Goal: Task Accomplishment & Management: Manage account settings

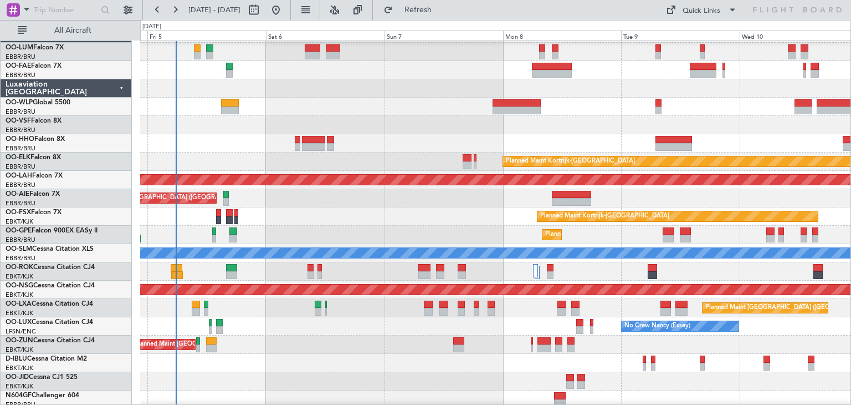
scroll to position [20, 0]
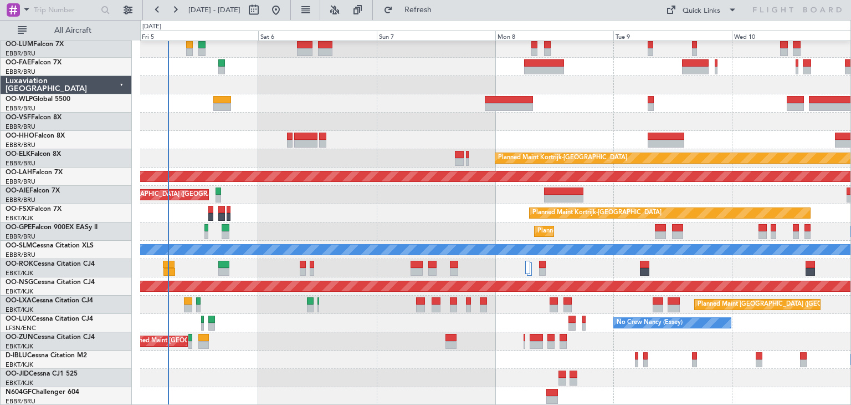
click at [364, 79] on div "Owner Melsbroek Air Base Owner [GEOGRAPHIC_DATA] Planned Maint [GEOGRAPHIC_DATA…" at bounding box center [495, 213] width 710 height 384
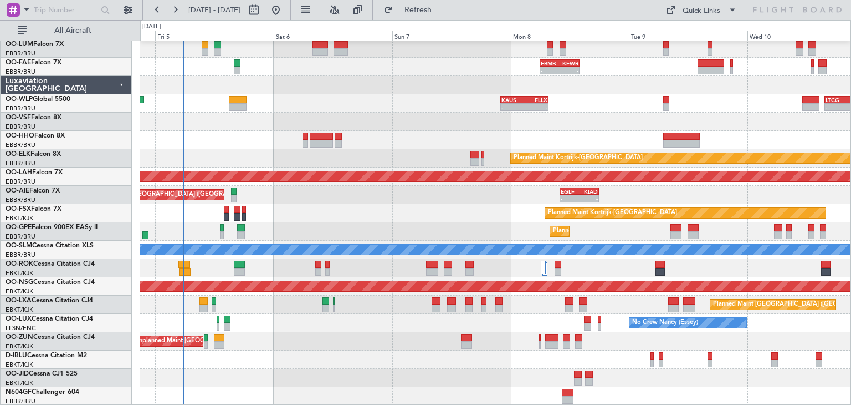
click at [289, 209] on div "Planned Maint Kortrijk-[GEOGRAPHIC_DATA]" at bounding box center [495, 213] width 710 height 18
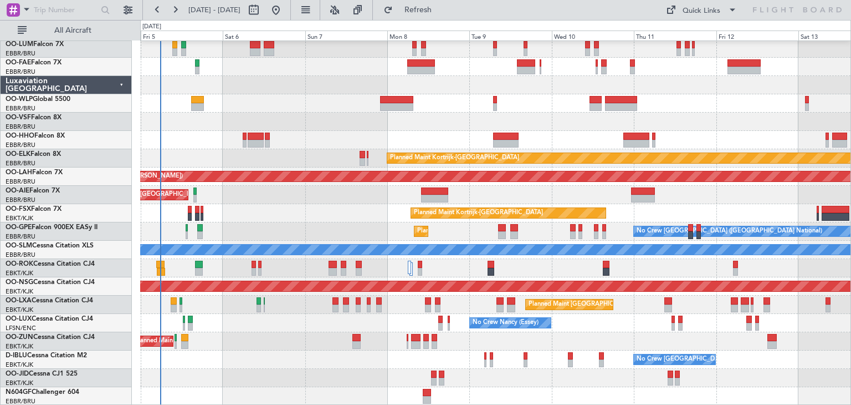
click at [263, 182] on div "Owner Melsbroek Air Base Planned Maint [GEOGRAPHIC_DATA] ([GEOGRAPHIC_DATA]) Ow…" at bounding box center [495, 213] width 710 height 384
click at [186, 122] on div "Owner Melsbroek Air Base Planned Maint [GEOGRAPHIC_DATA] ([GEOGRAPHIC_DATA]) Ow…" at bounding box center [495, 213] width 710 height 384
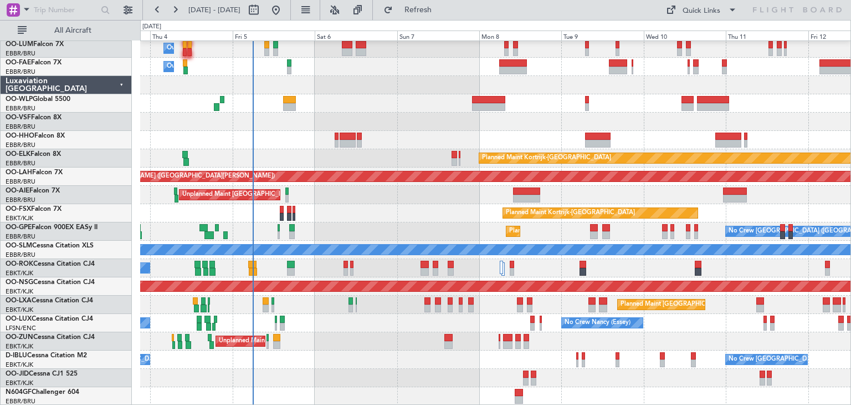
click at [292, 116] on div at bounding box center [495, 121] width 710 height 18
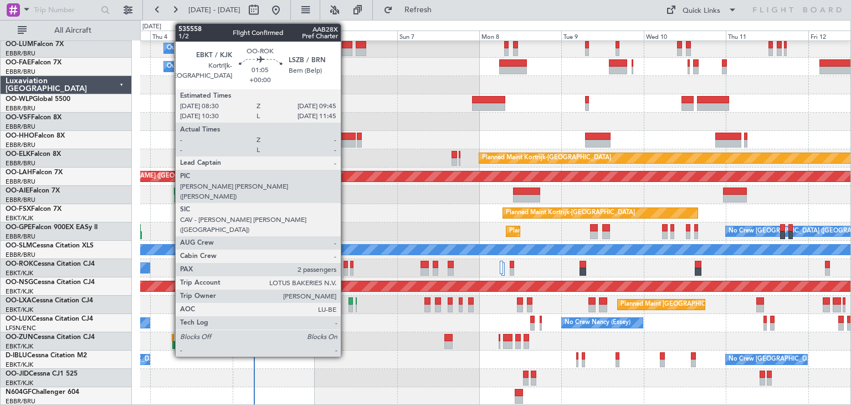
click at [346, 263] on div at bounding box center [346, 264] width 4 height 8
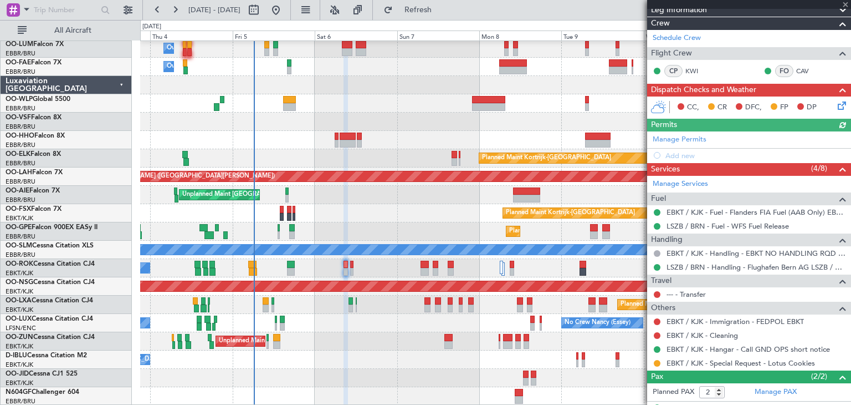
scroll to position [204, 0]
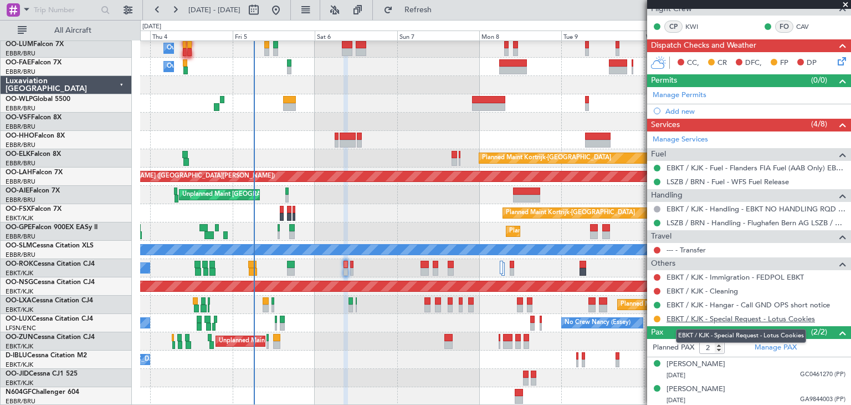
click at [740, 315] on link "EBKT / KJK - Special Request - Lotus Cookies" at bounding box center [741, 318] width 149 height 9
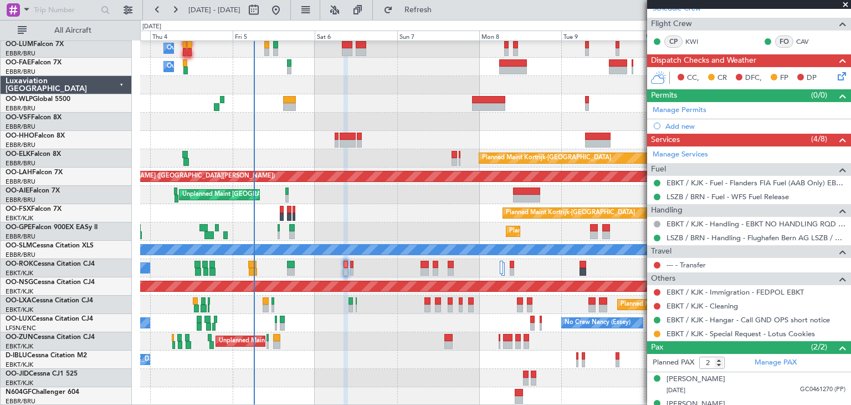
scroll to position [149, 0]
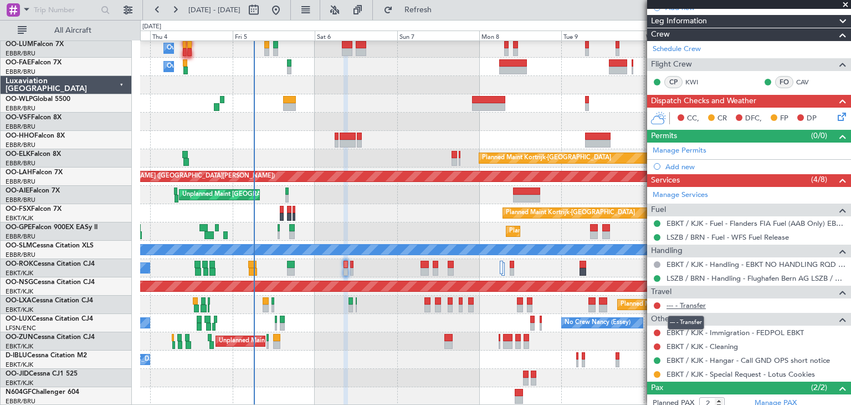
click at [693, 300] on link "--- - Transfer" at bounding box center [686, 304] width 39 height 9
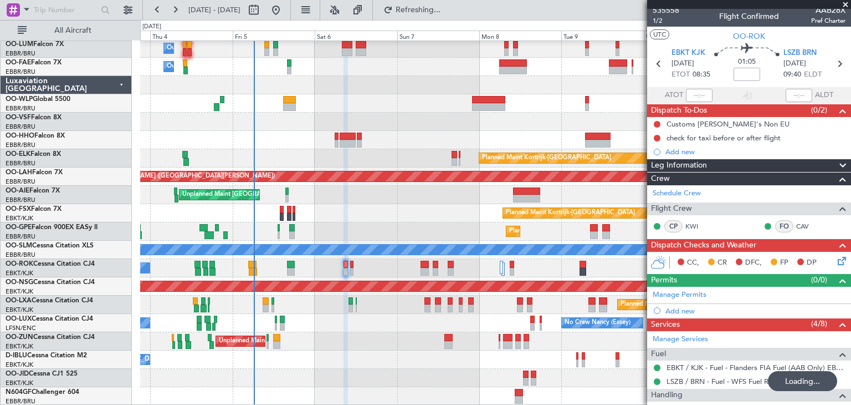
scroll to position [0, 0]
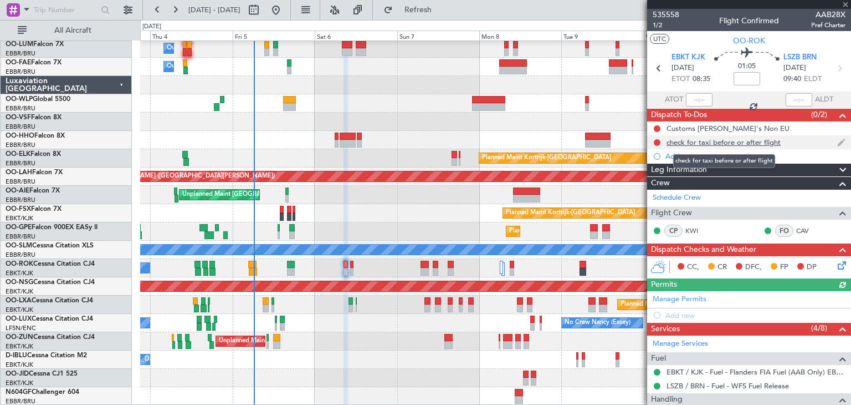
click at [756, 140] on div "check for taxi before or after flight" at bounding box center [724, 141] width 114 height 9
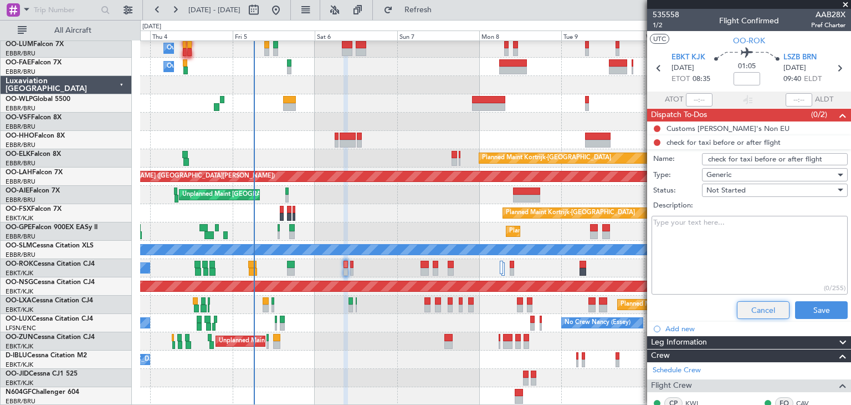
click at [754, 304] on button "Cancel" at bounding box center [763, 310] width 53 height 18
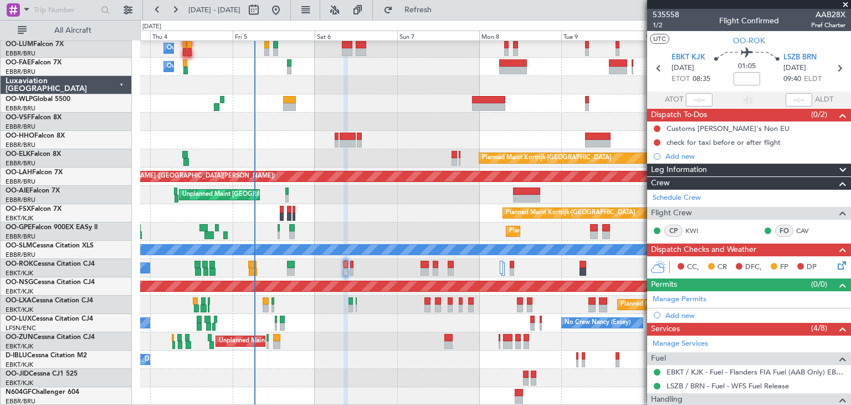
scroll to position [204, 0]
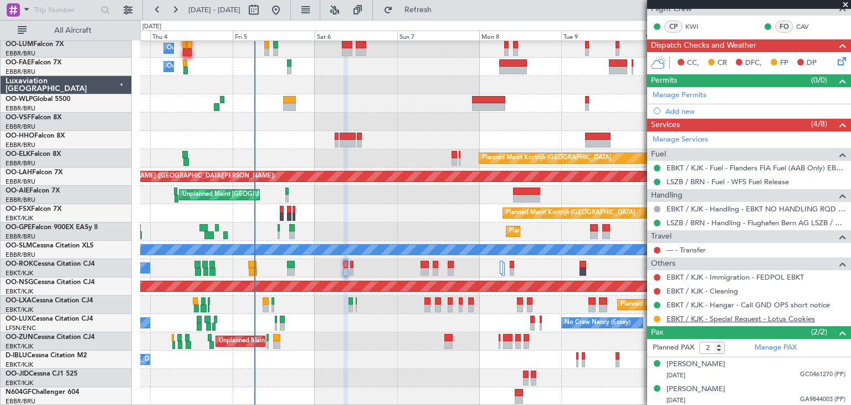
click at [686, 317] on link "EBKT / KJK - Special Request - Lotus Cookies" at bounding box center [741, 318] width 149 height 9
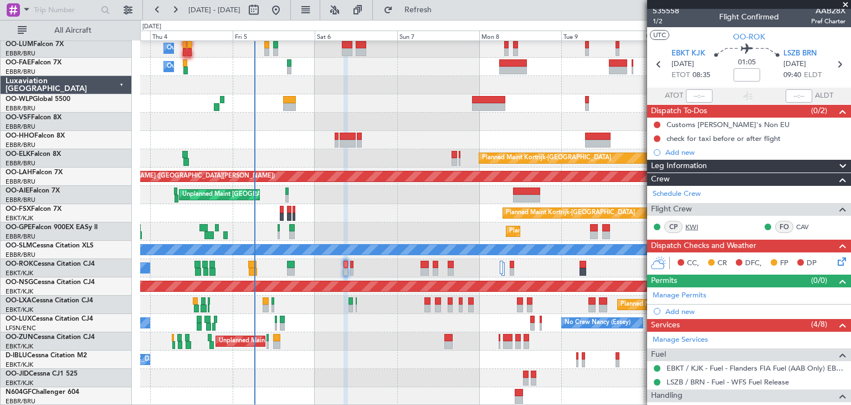
scroll to position [0, 0]
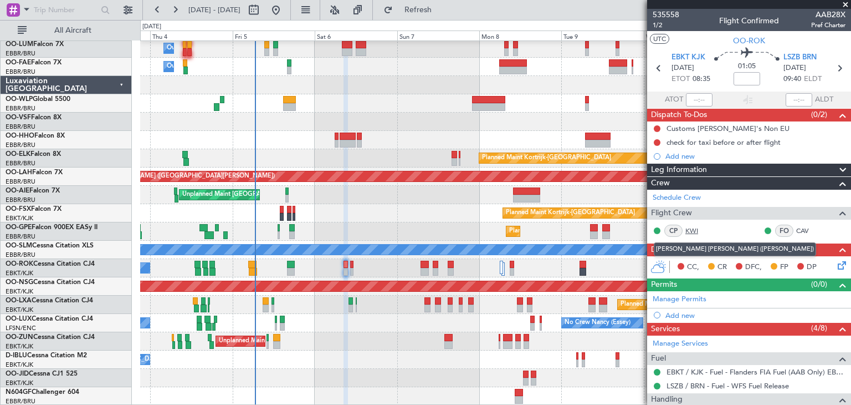
click at [696, 229] on link "KWI" at bounding box center [697, 231] width 25 height 10
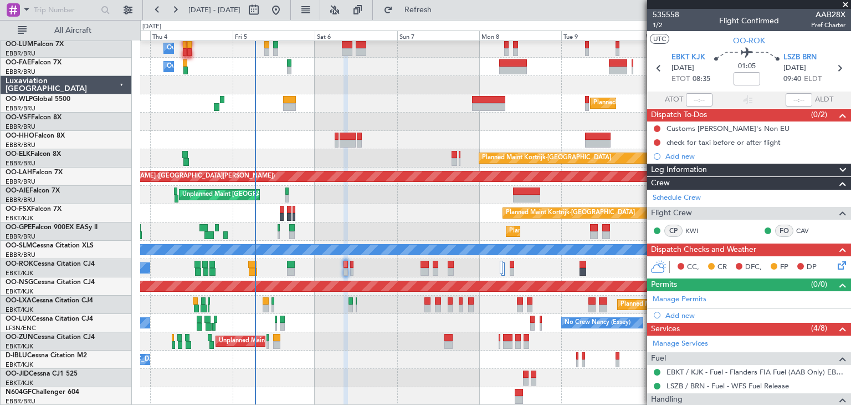
click at [836, 264] on icon at bounding box center [840, 263] width 9 height 9
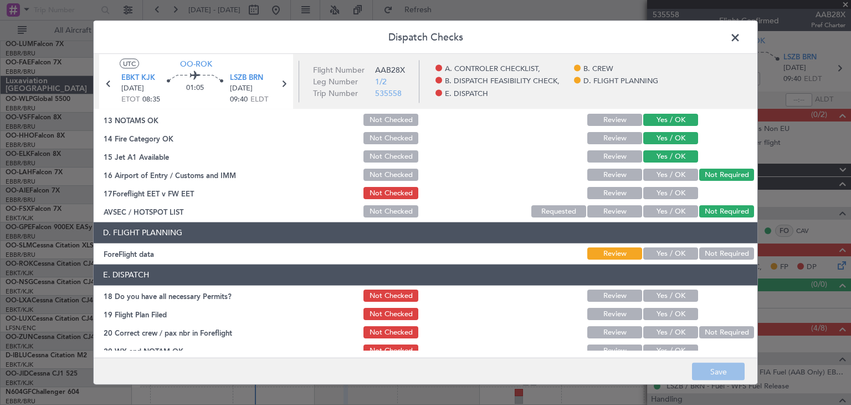
scroll to position [317, 0]
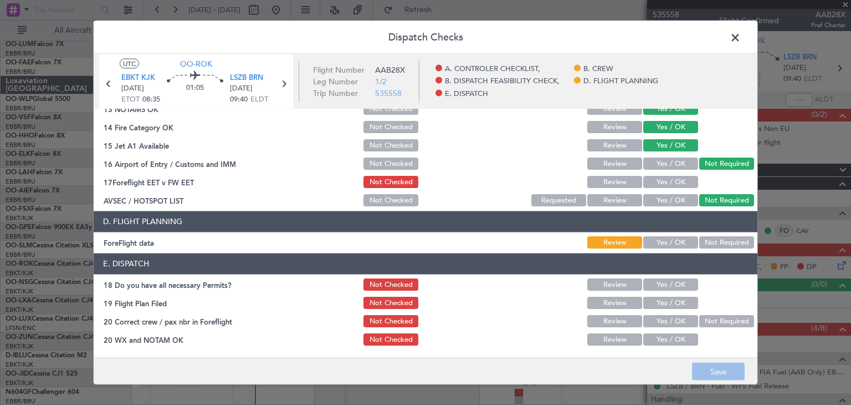
click at [741, 38] on span at bounding box center [741, 40] width 0 height 22
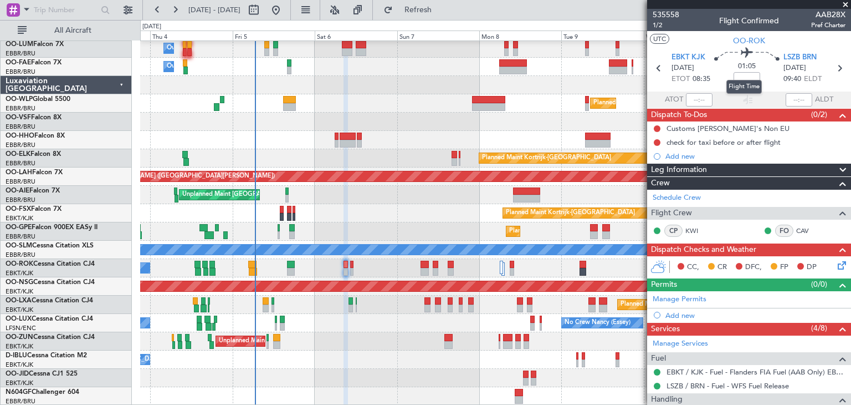
click at [738, 75] on mat-tooltip-component "Flight Time" at bounding box center [744, 86] width 51 height 29
click at [741, 78] on mat-tooltip-component "Flight Time" at bounding box center [744, 86] width 51 height 29
click at [741, 79] on input at bounding box center [747, 78] width 27 height 13
click at [769, 87] on div "01:05 -13" at bounding box center [746, 68] width 73 height 41
click at [754, 75] on input "-00:13" at bounding box center [747, 78] width 27 height 13
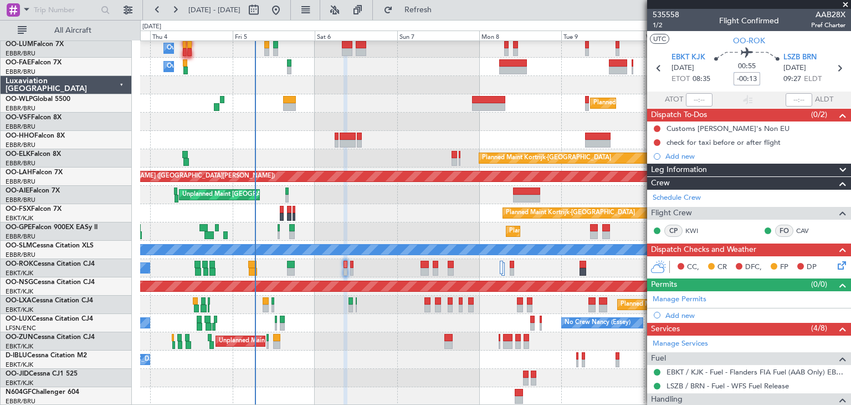
click at [754, 78] on input "-00:13" at bounding box center [747, 78] width 27 height 13
click at [764, 80] on div "00:55 -00:15" at bounding box center [746, 68] width 73 height 41
click at [755, 76] on input "-00:15" at bounding box center [747, 78] width 27 height 13
click at [754, 76] on input "-00:15" at bounding box center [747, 78] width 27 height 13
click at [759, 91] on section "ATOT ALDT" at bounding box center [749, 99] width 204 height 17
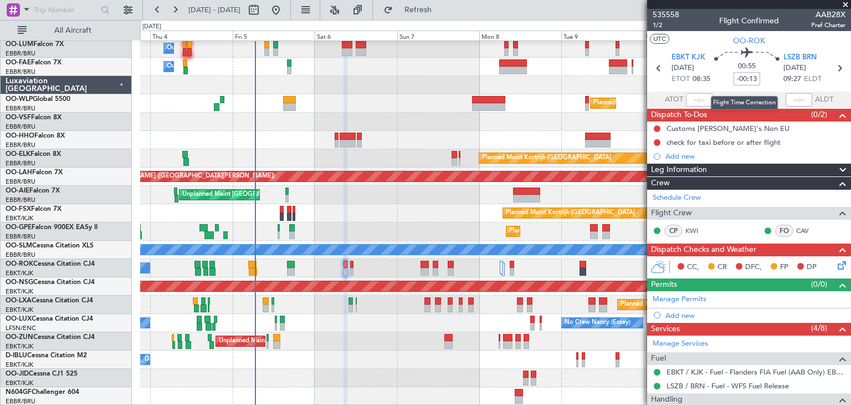
click at [753, 78] on input "-00:13" at bounding box center [747, 78] width 27 height 13
click at [756, 78] on input "-00:13" at bounding box center [747, 78] width 27 height 13
type input "-00:10"
click at [765, 77] on div "00:55 -00:10" at bounding box center [746, 68] width 73 height 41
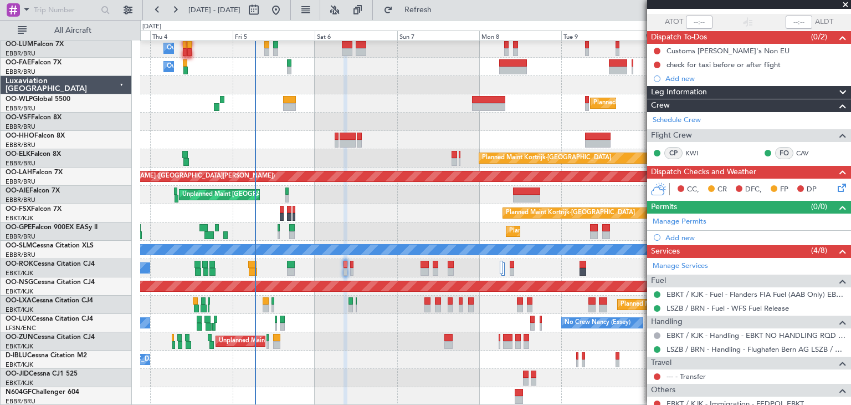
scroll to position [0, 0]
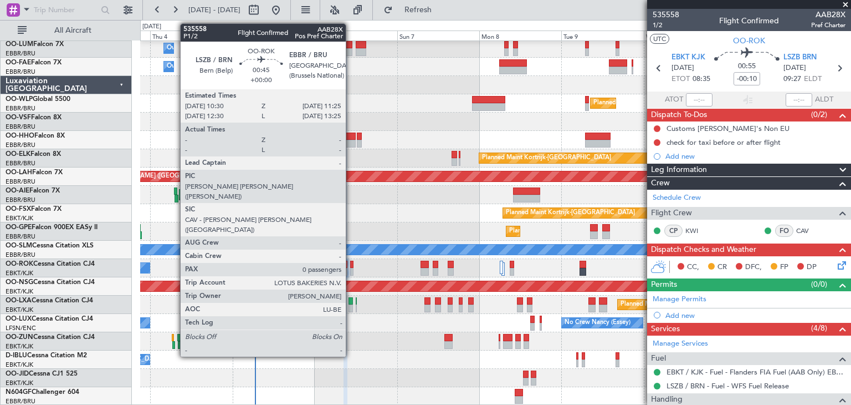
click at [351, 260] on div at bounding box center [351, 264] width 3 height 8
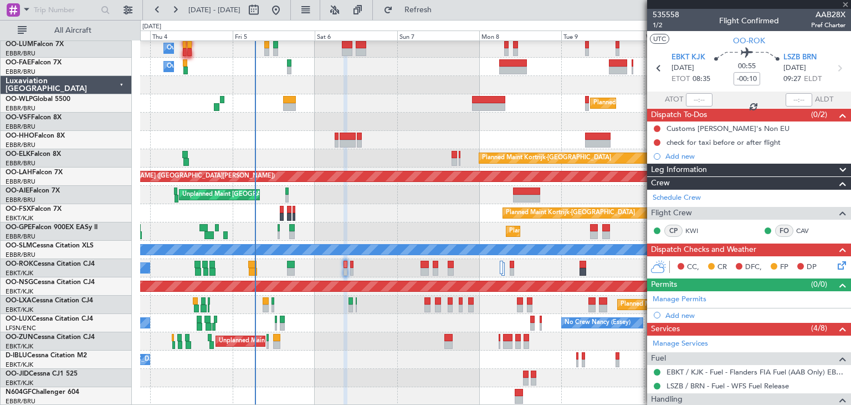
type input "0"
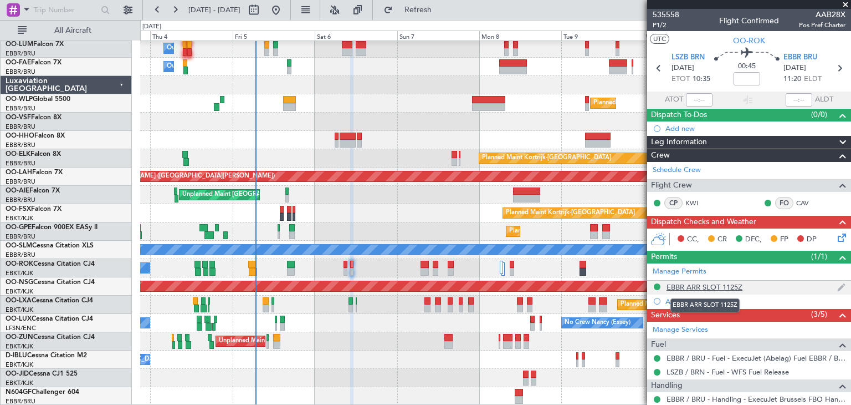
click at [723, 284] on div "EBBR ARR SLOT 1125Z" at bounding box center [705, 286] width 76 height 9
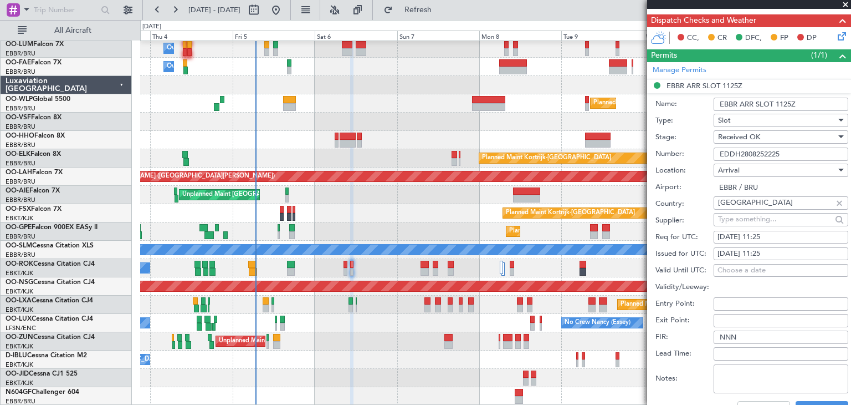
scroll to position [166, 0]
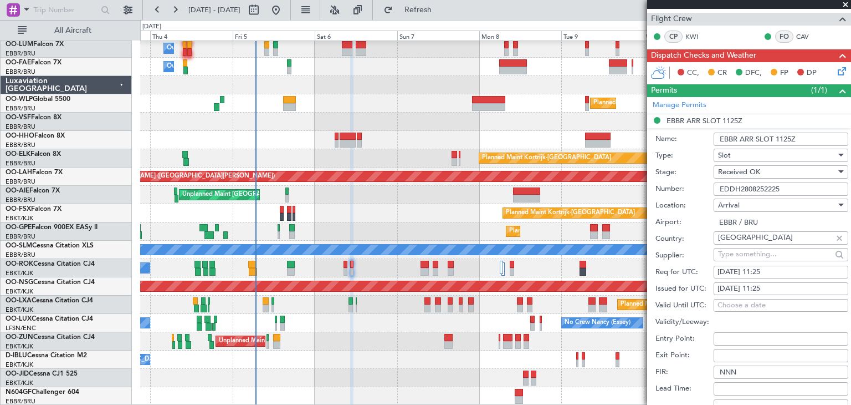
drag, startPoint x: 792, startPoint y: 185, endPoint x: 694, endPoint y: 182, distance: 98.7
click at [694, 182] on div "Number: EDDH2808252225" at bounding box center [752, 189] width 193 height 17
paste input "BBRAAB5615A"
type input "EBBRAAB5615A"
click at [704, 208] on label "Location:" at bounding box center [685, 205] width 58 height 11
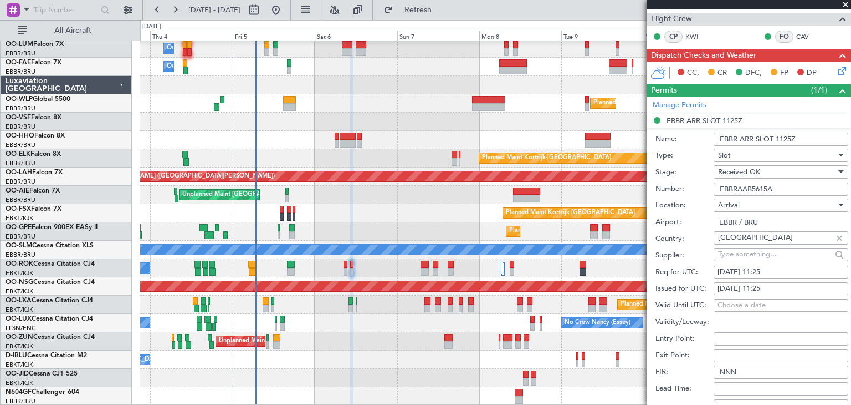
drag, startPoint x: 785, startPoint y: 185, endPoint x: 685, endPoint y: 185, distance: 99.2
click at [686, 185] on div "Number: EBBRAAB5615A" at bounding box center [752, 189] width 193 height 17
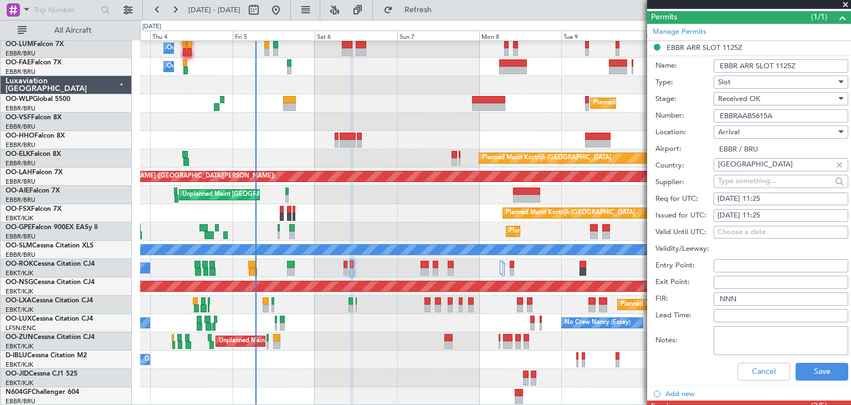
scroll to position [332, 0]
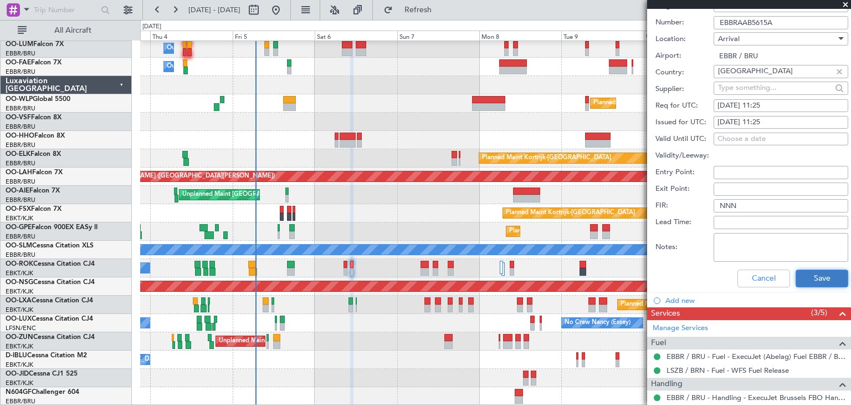
click at [821, 280] on button "Save" at bounding box center [822, 278] width 53 height 18
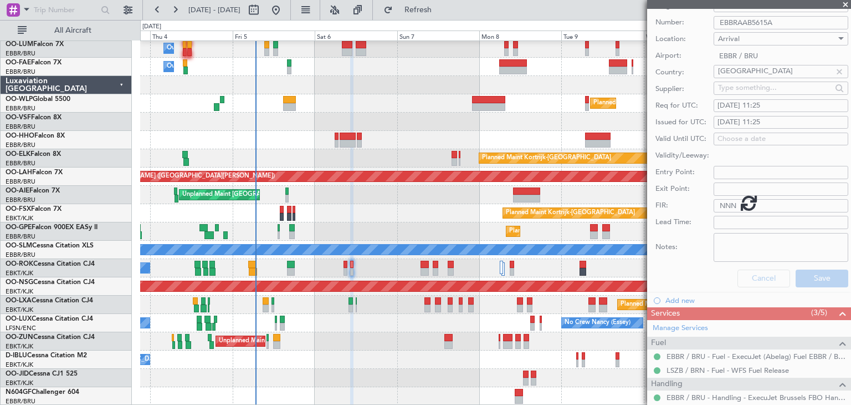
scroll to position [2, 0]
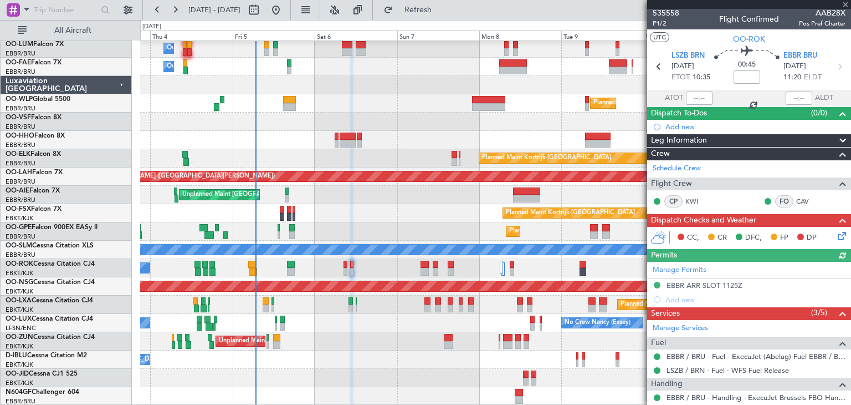
type input "-00:10"
type input "2"
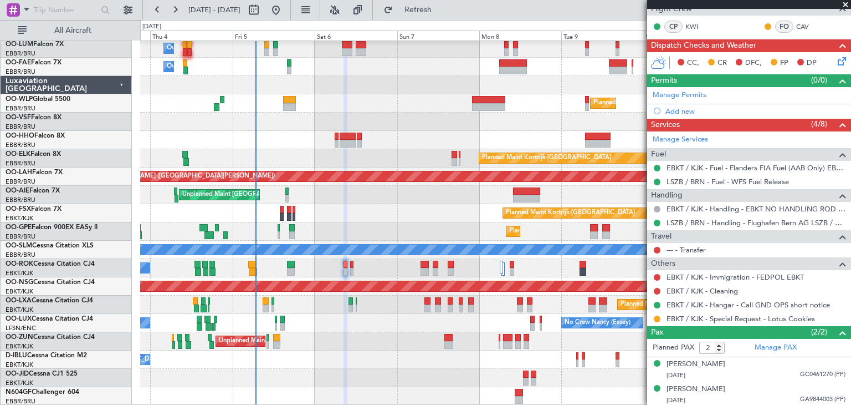
scroll to position [0, 0]
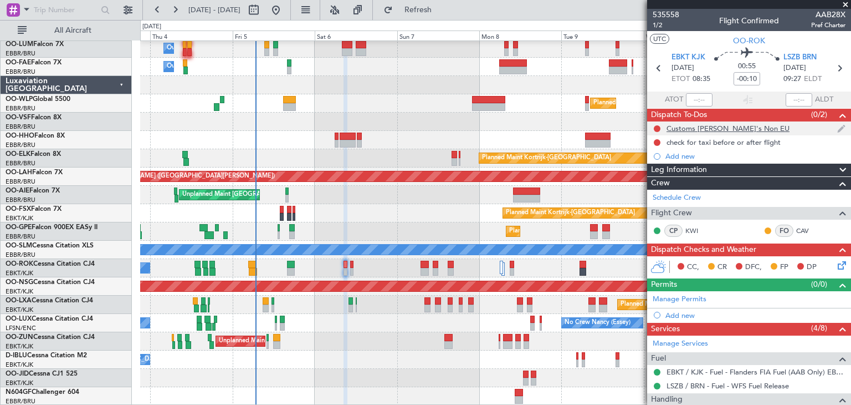
click at [719, 130] on div "Customs [PERSON_NAME]'s Non EU" at bounding box center [728, 128] width 123 height 9
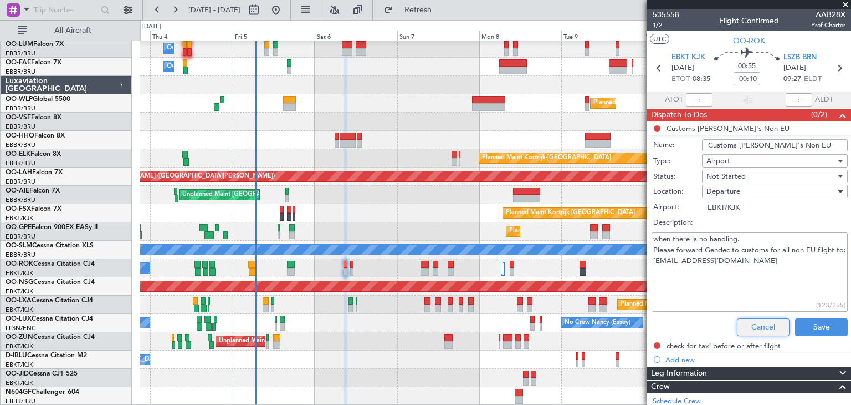
click at [754, 329] on button "Cancel" at bounding box center [763, 327] width 53 height 18
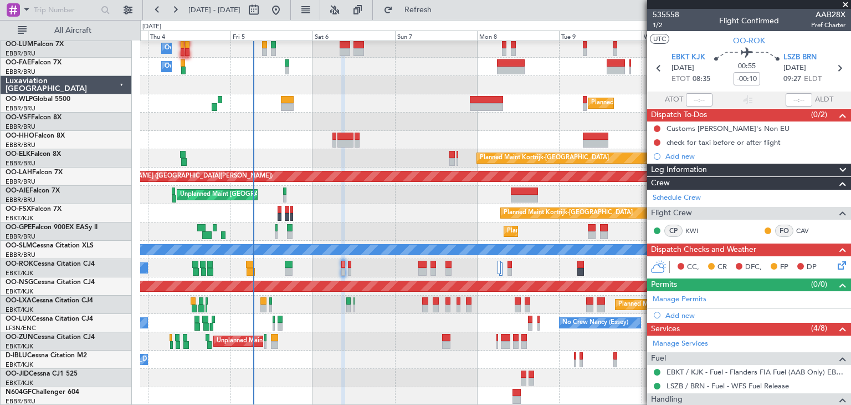
click at [417, 342] on div "Owner Melsbroek Air Base Planned Maint [GEOGRAPHIC_DATA] ([GEOGRAPHIC_DATA]) Ow…" at bounding box center [495, 213] width 710 height 384
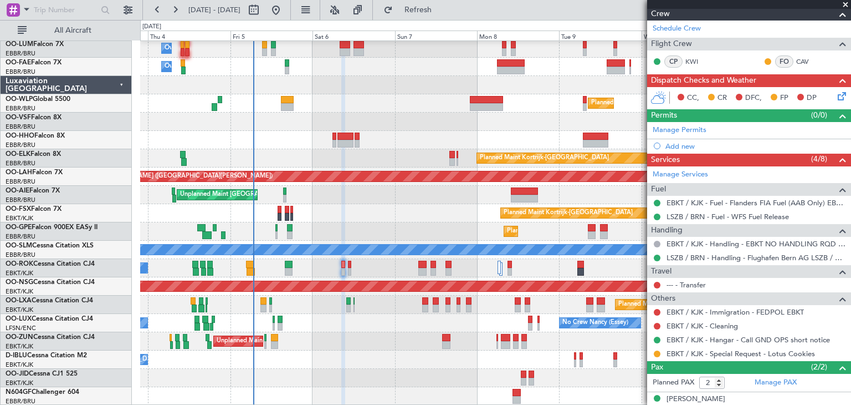
scroll to position [204, 0]
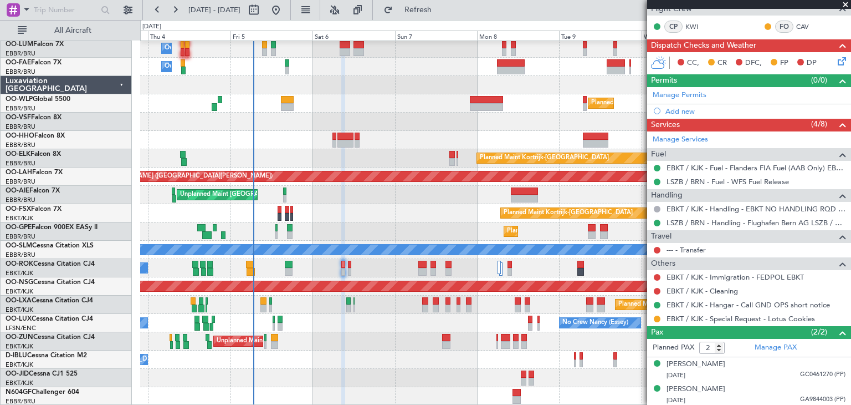
click at [352, 264] on div "A/C Unavailable [GEOGRAPHIC_DATA]-[GEOGRAPHIC_DATA]" at bounding box center [495, 268] width 710 height 18
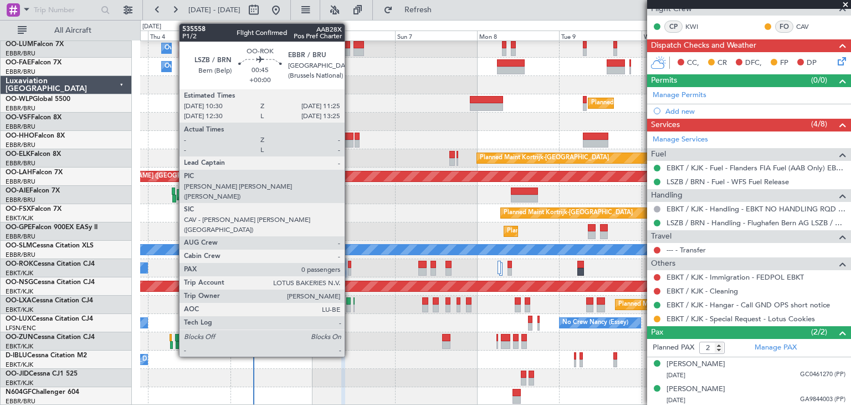
click at [350, 264] on div at bounding box center [349, 264] width 3 height 8
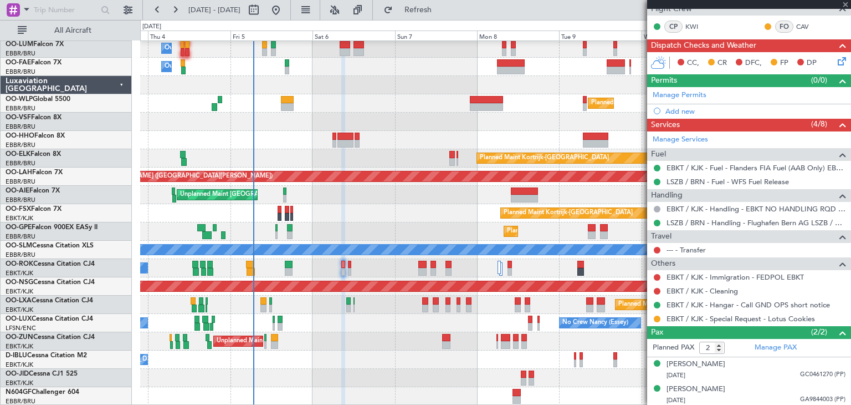
type input "0"
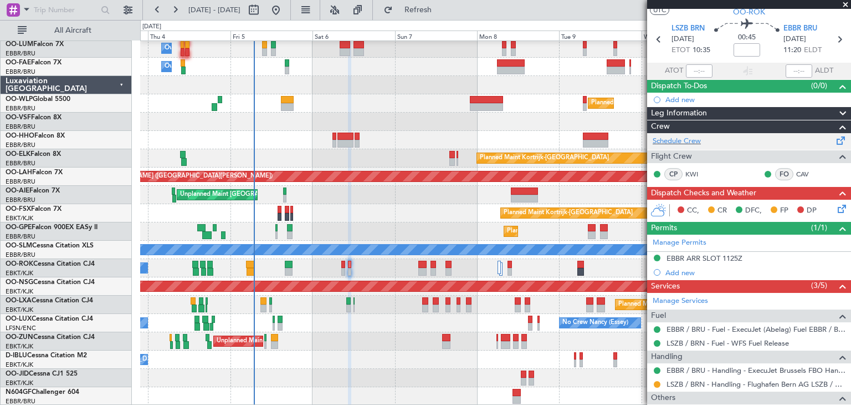
scroll to position [0, 0]
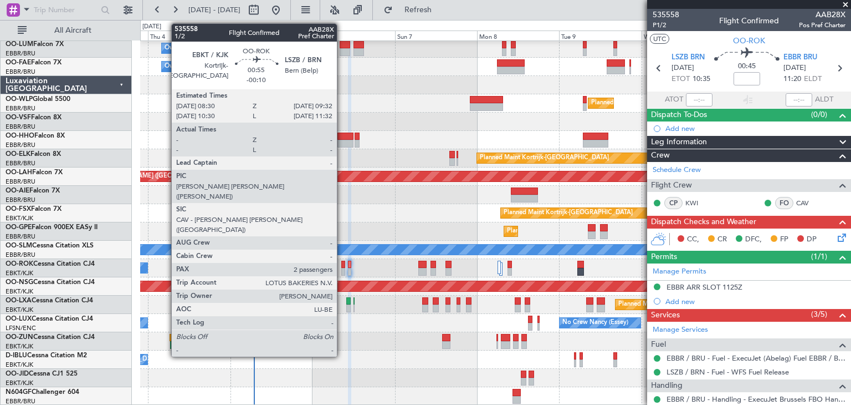
click at [342, 264] on div at bounding box center [343, 264] width 4 height 8
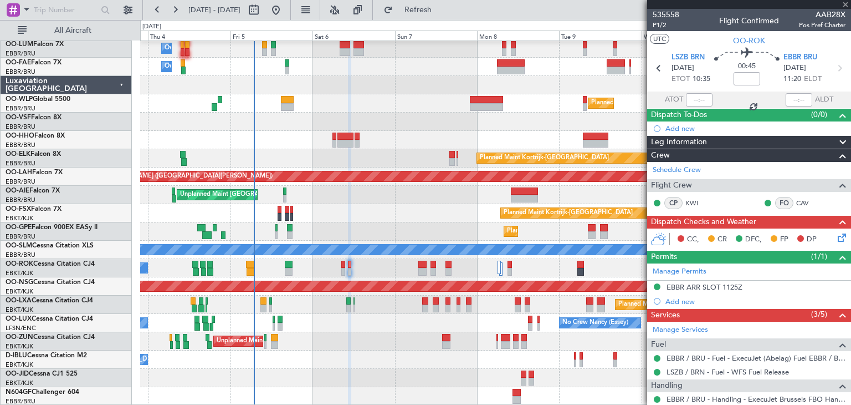
type input "-00:10"
type input "2"
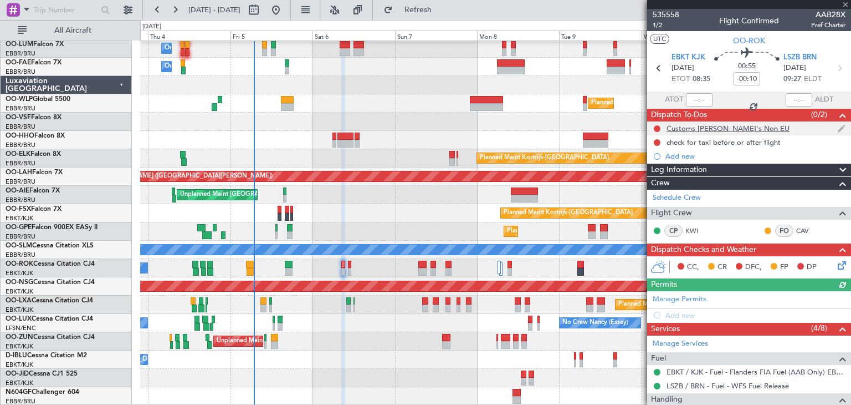
click at [720, 131] on div "Customs [PERSON_NAME]'s Non EU" at bounding box center [728, 128] width 123 height 9
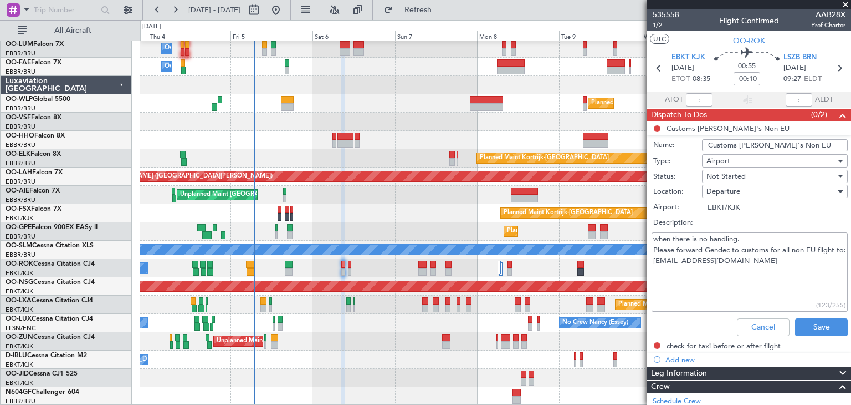
drag, startPoint x: 769, startPoint y: 269, endPoint x: 636, endPoint y: 272, distance: 132.5
click at [636, 272] on fb-app "[DATE] - [DATE] Refresh Quick Links All Aircraft Owner [GEOGRAPHIC_DATA] Planne…" at bounding box center [425, 206] width 851 height 396
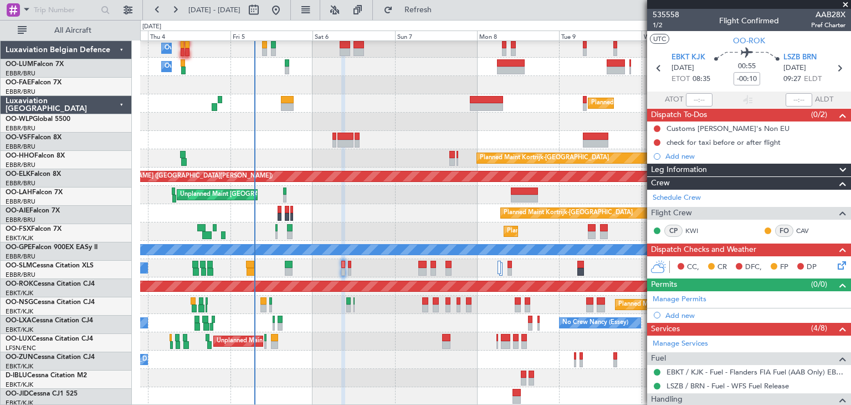
scroll to position [20, 0]
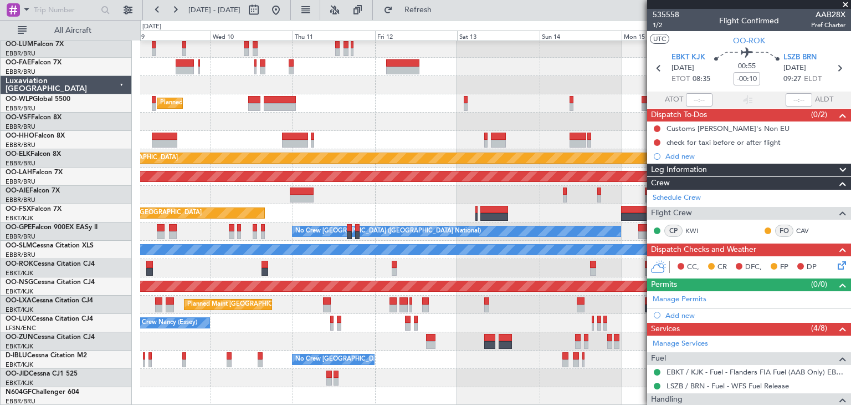
click at [126, 168] on div "Planned Maint Milan (Linate) Planned Maint Kortrijk-Wevelgem Planned Maint Alto…" at bounding box center [425, 212] width 851 height 385
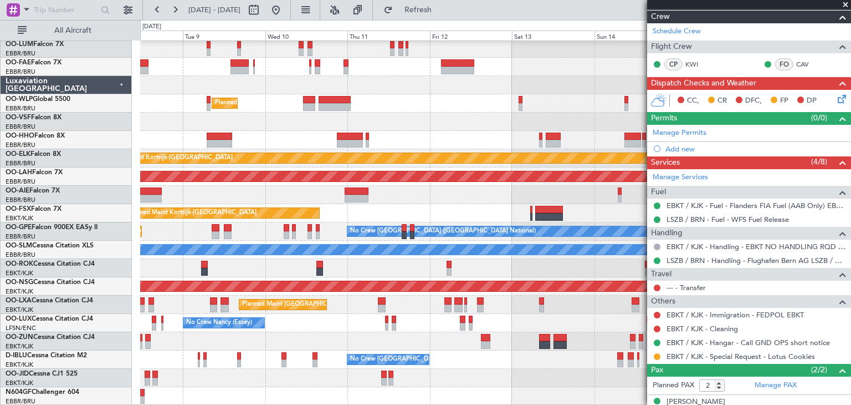
click at [237, 311] on div "Planned Maint Milan (Linate) Planned Maint Kortrijk-Wevelgem Planned Maint Alto…" at bounding box center [495, 213] width 710 height 384
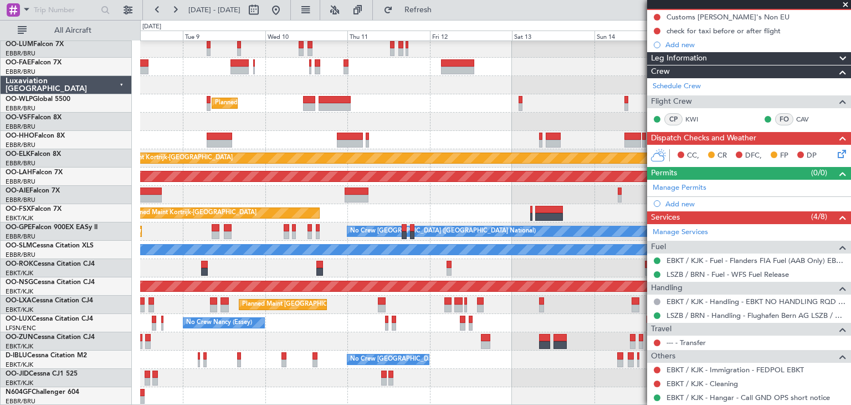
scroll to position [55, 0]
